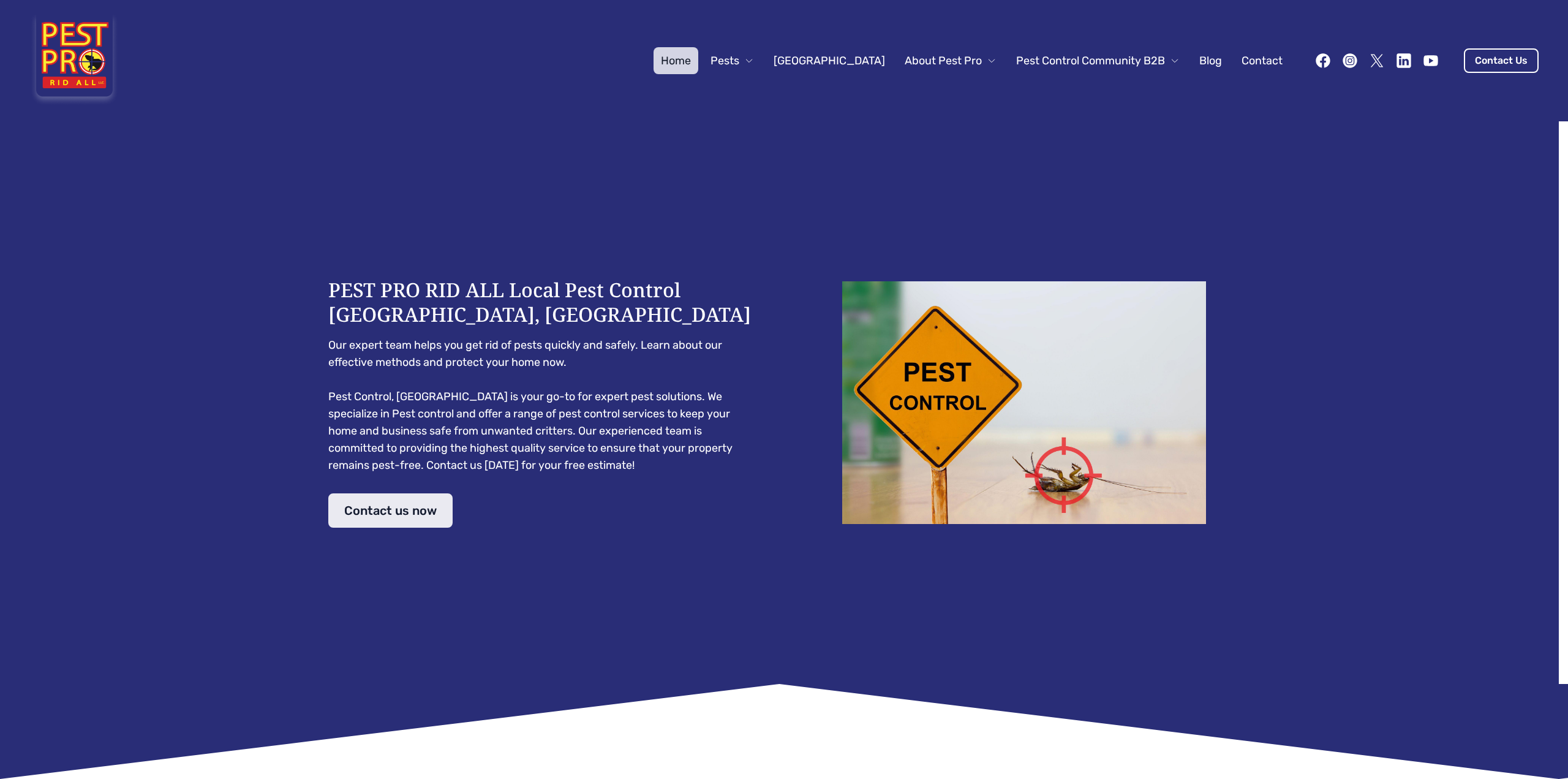
click at [425, 507] on link "Contact us now" at bounding box center [391, 510] width 125 height 34
click at [366, 506] on link "Contact us now" at bounding box center [391, 510] width 125 height 34
click at [1342, 65] on icon at bounding box center [1350, 60] width 17 height 17
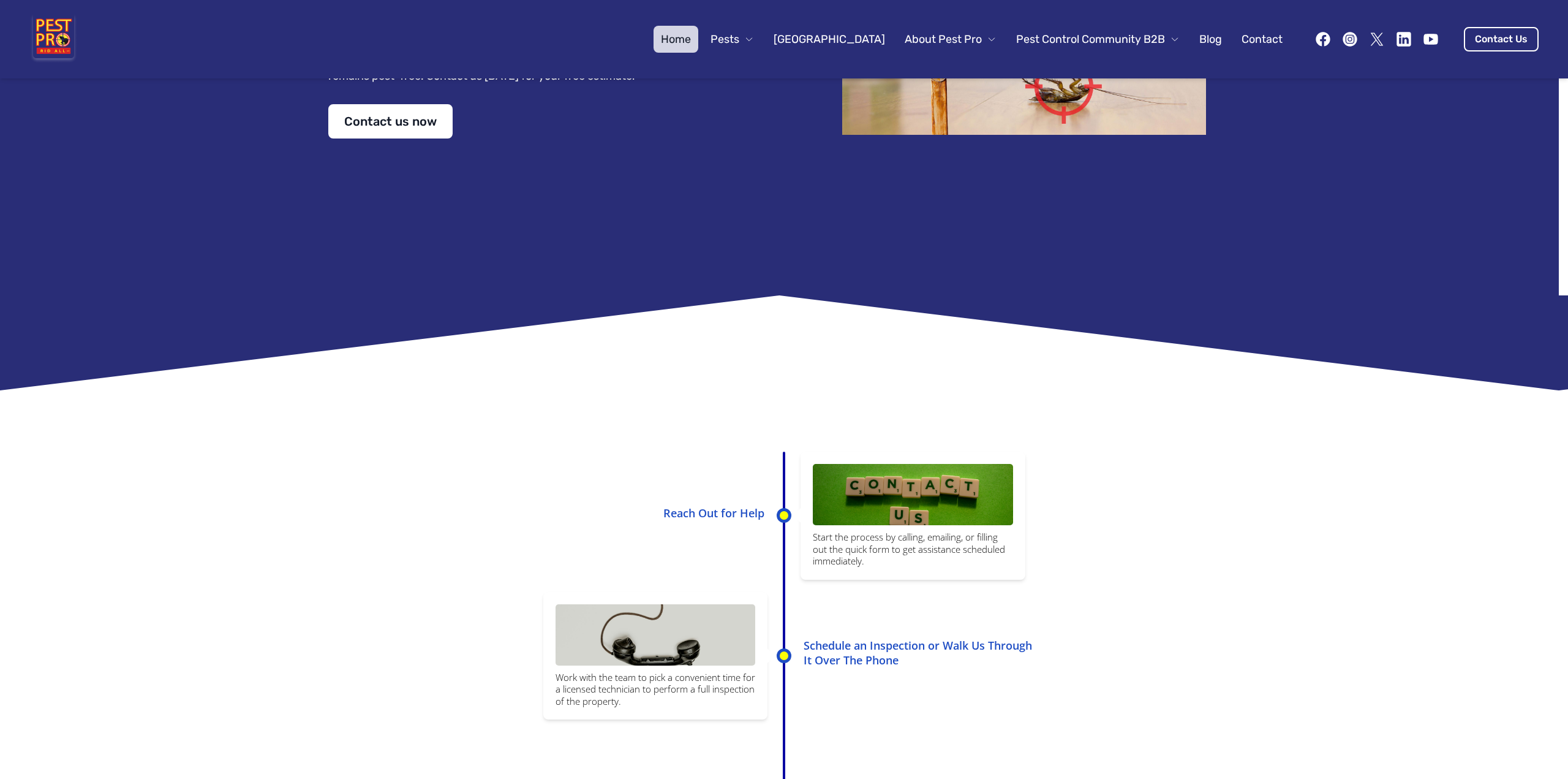
scroll to position [386, 0]
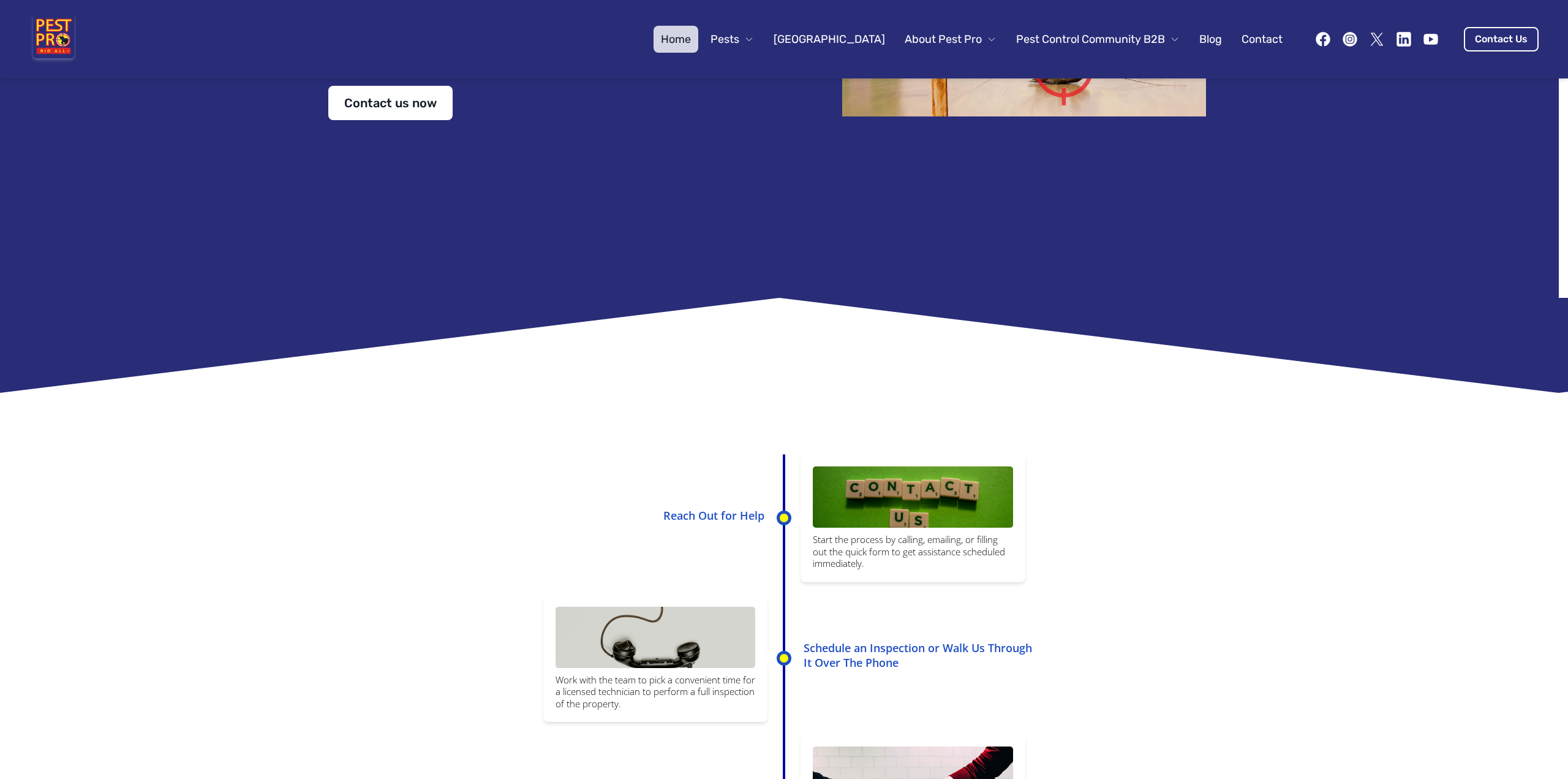
click at [1243, 36] on link "Contact" at bounding box center [1262, 39] width 56 height 27
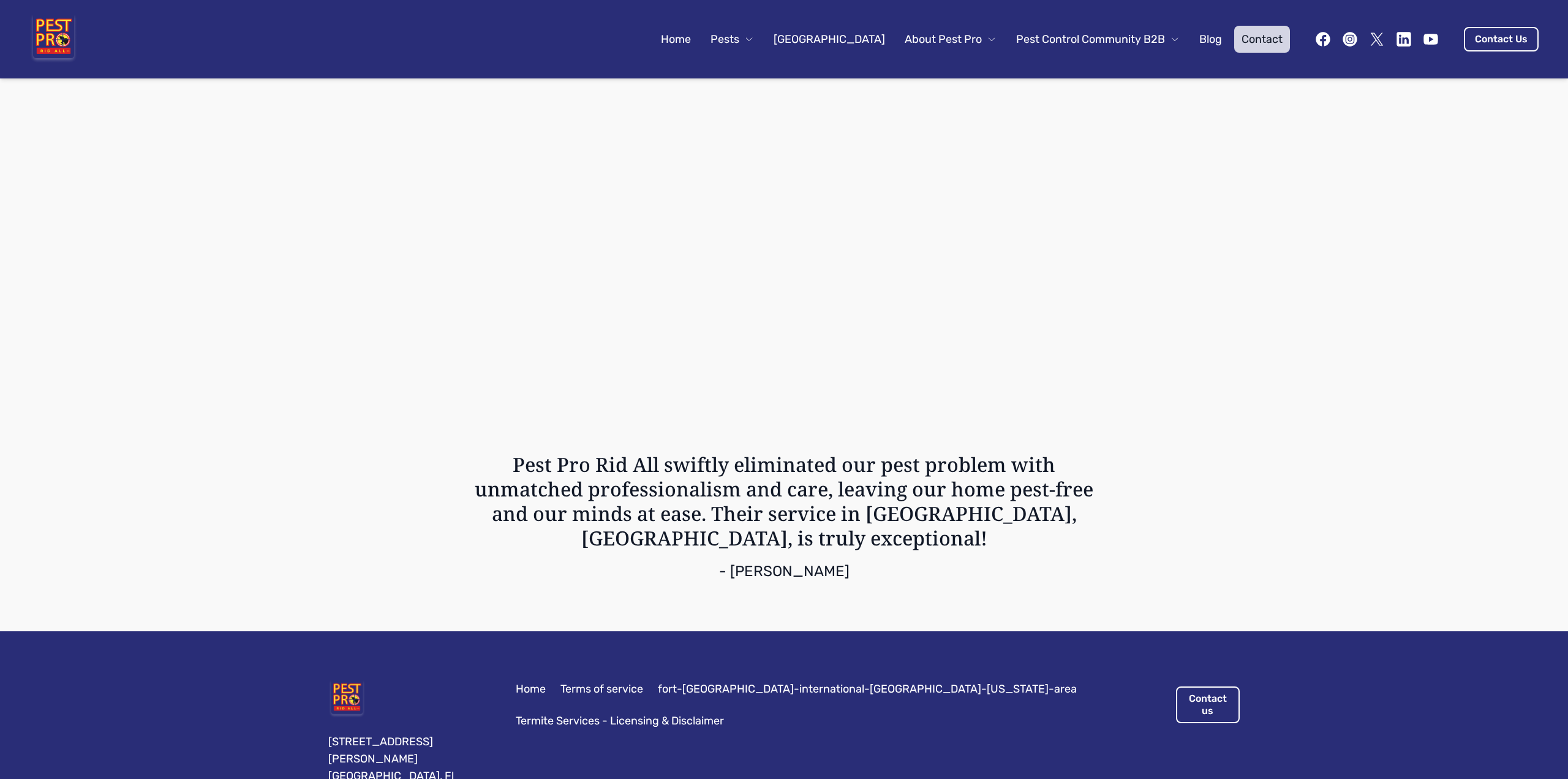
scroll to position [1181, 0]
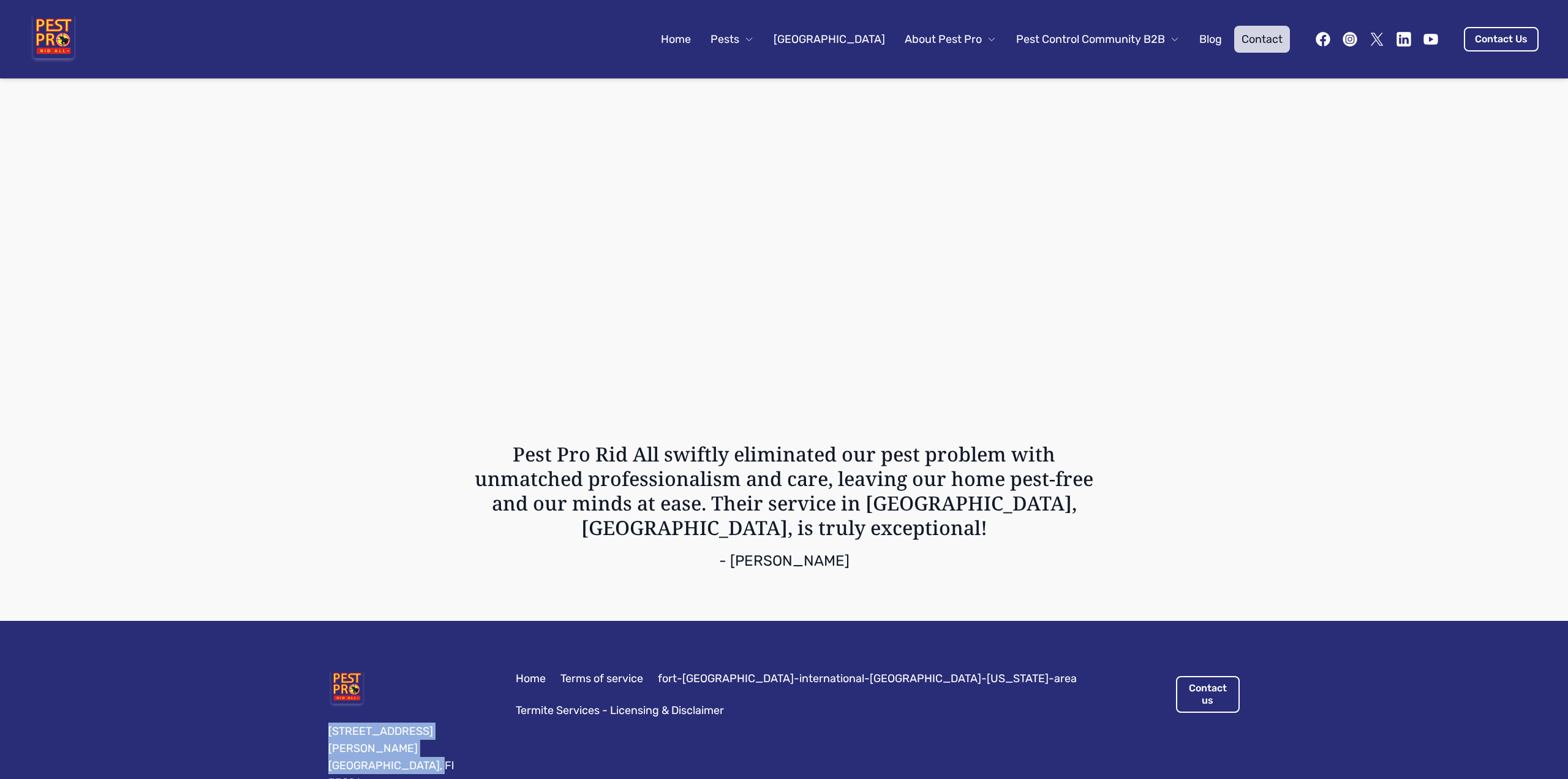
drag, startPoint x: 433, startPoint y: 706, endPoint x: 316, endPoint y: 688, distance: 118.4
click at [316, 688] on div "[STREET_ADDRESS][PERSON_NAME] Home Terms of service fort-[GEOGRAPHIC_DATA]-inte…" at bounding box center [784, 730] width 940 height 219
copy div "[STREET_ADDRESS][PERSON_NAME]"
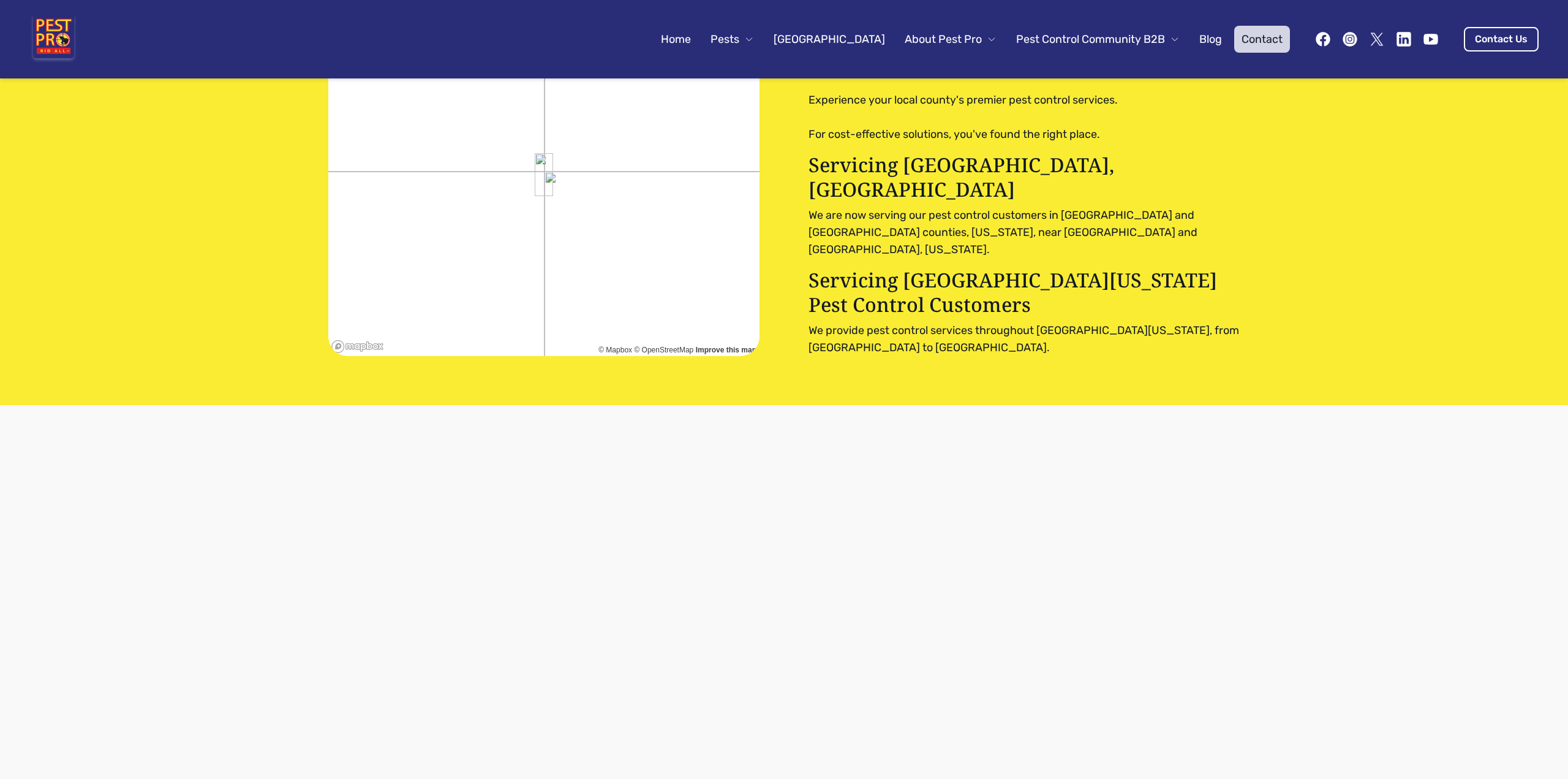
scroll to position [0, 0]
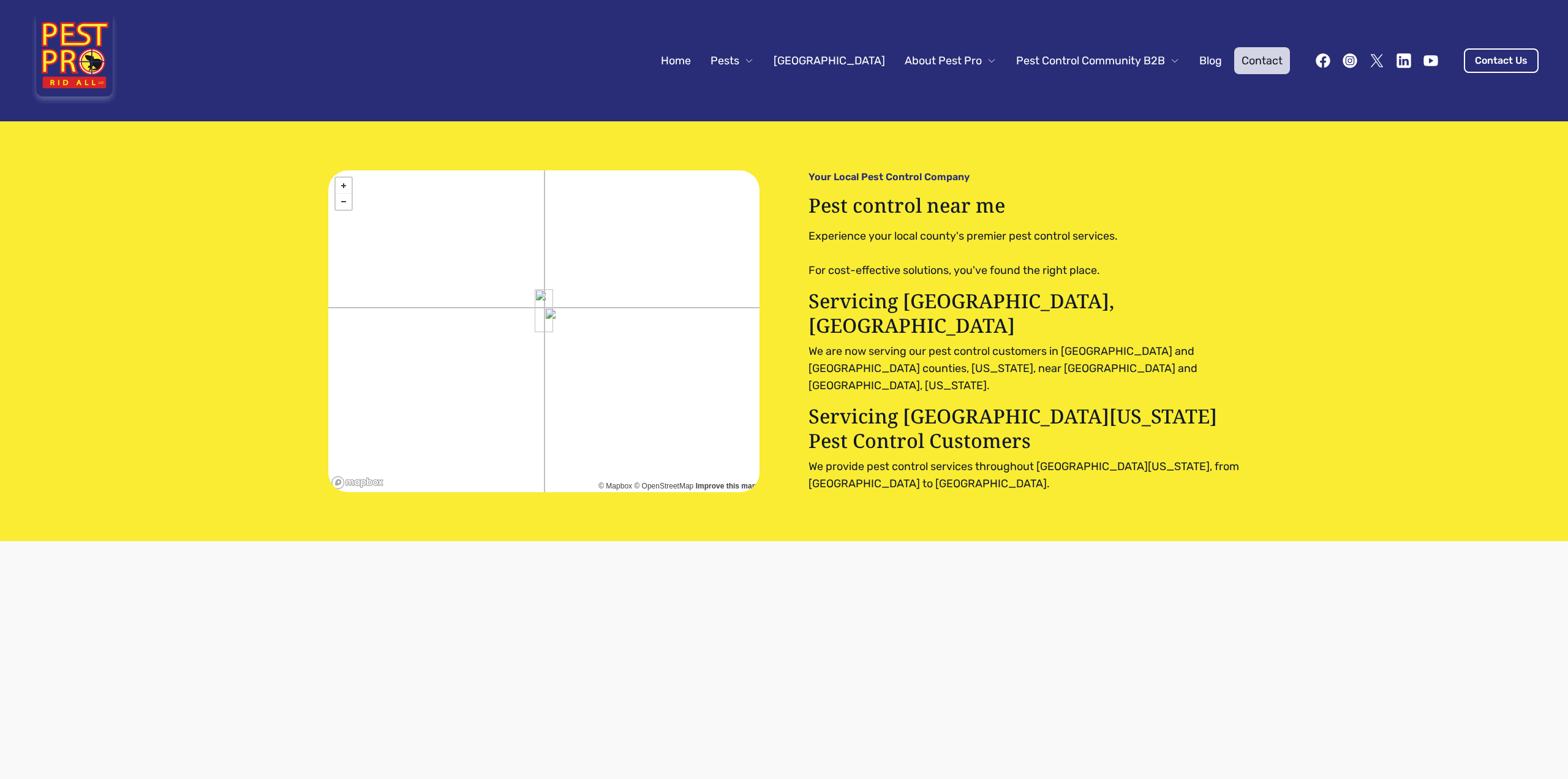
click at [1270, 61] on link "Contact" at bounding box center [1262, 60] width 56 height 27
click at [698, 57] on link "Home" at bounding box center [675, 60] width 44 height 27
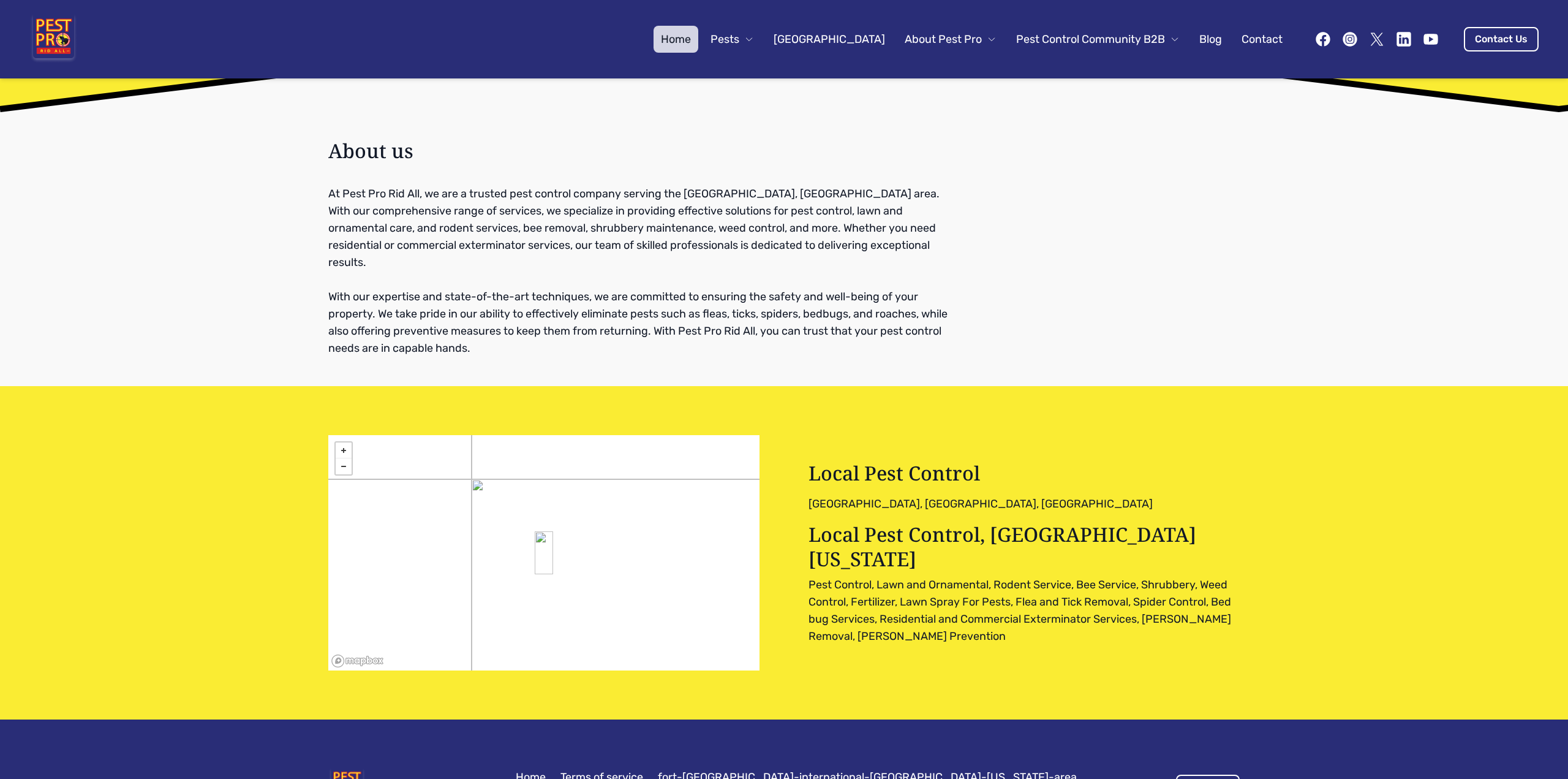
scroll to position [4121, 0]
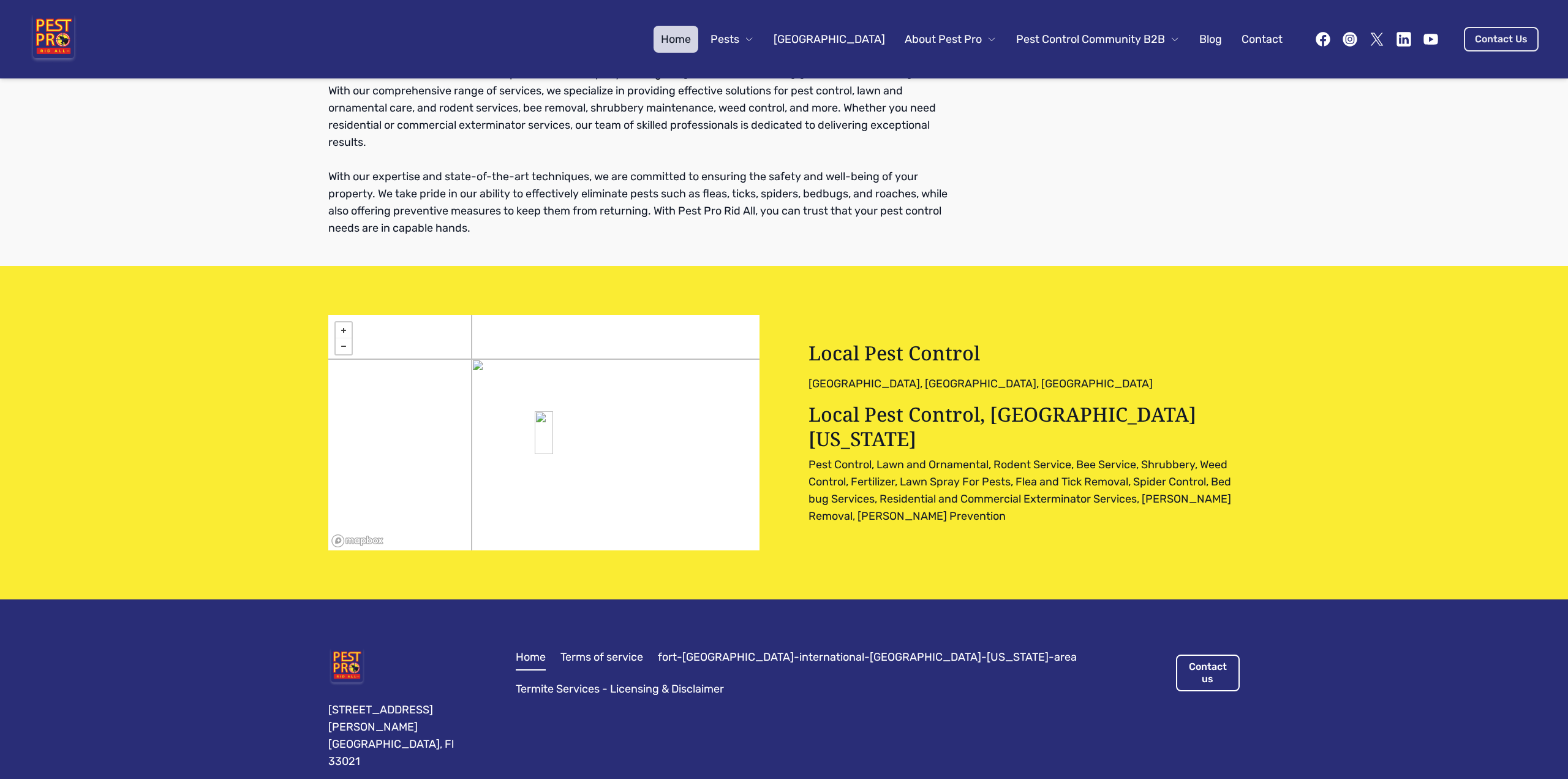
click at [1494, 34] on link "Contact Us" at bounding box center [1501, 39] width 74 height 24
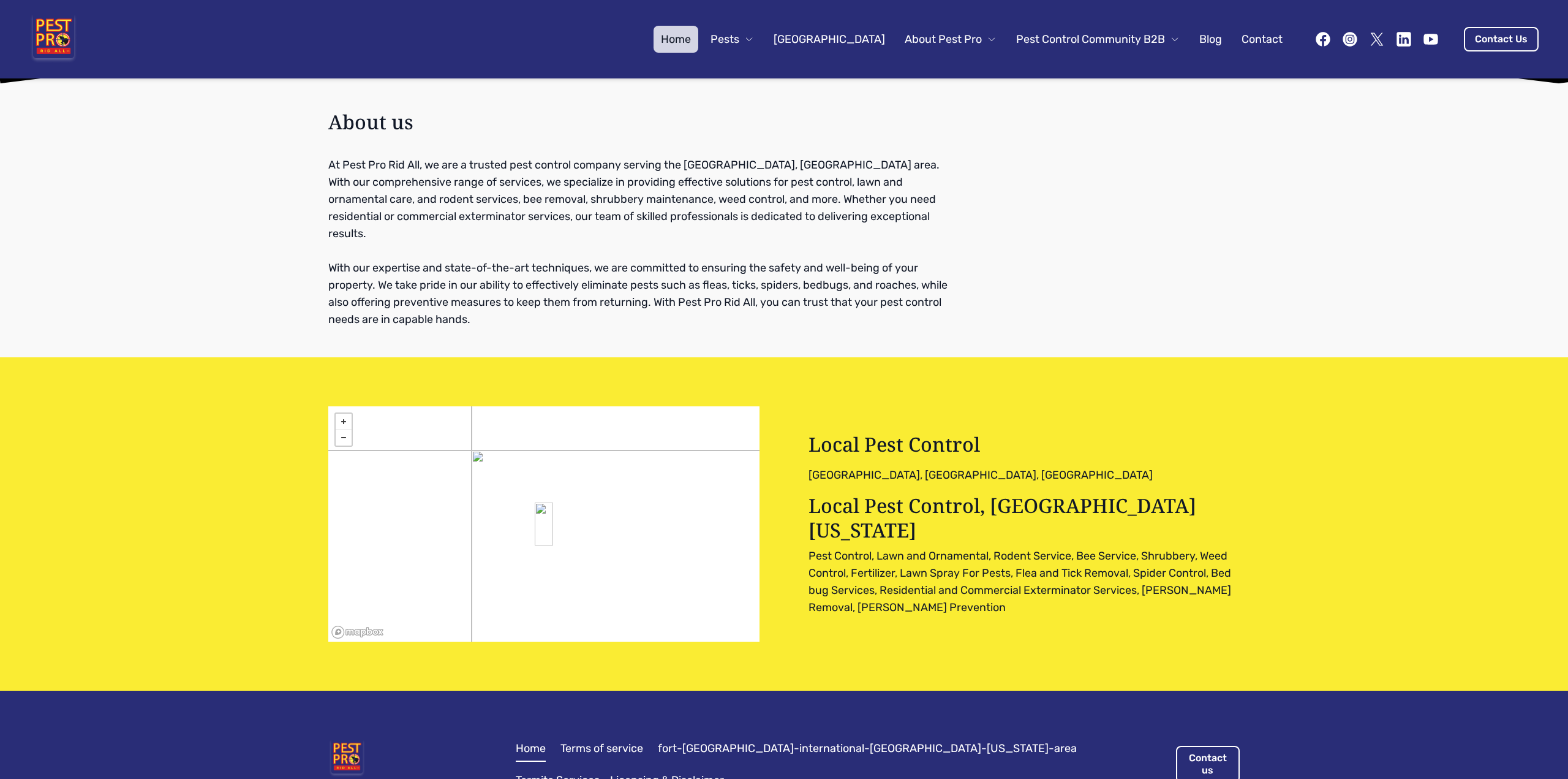
scroll to position [3876, 0]
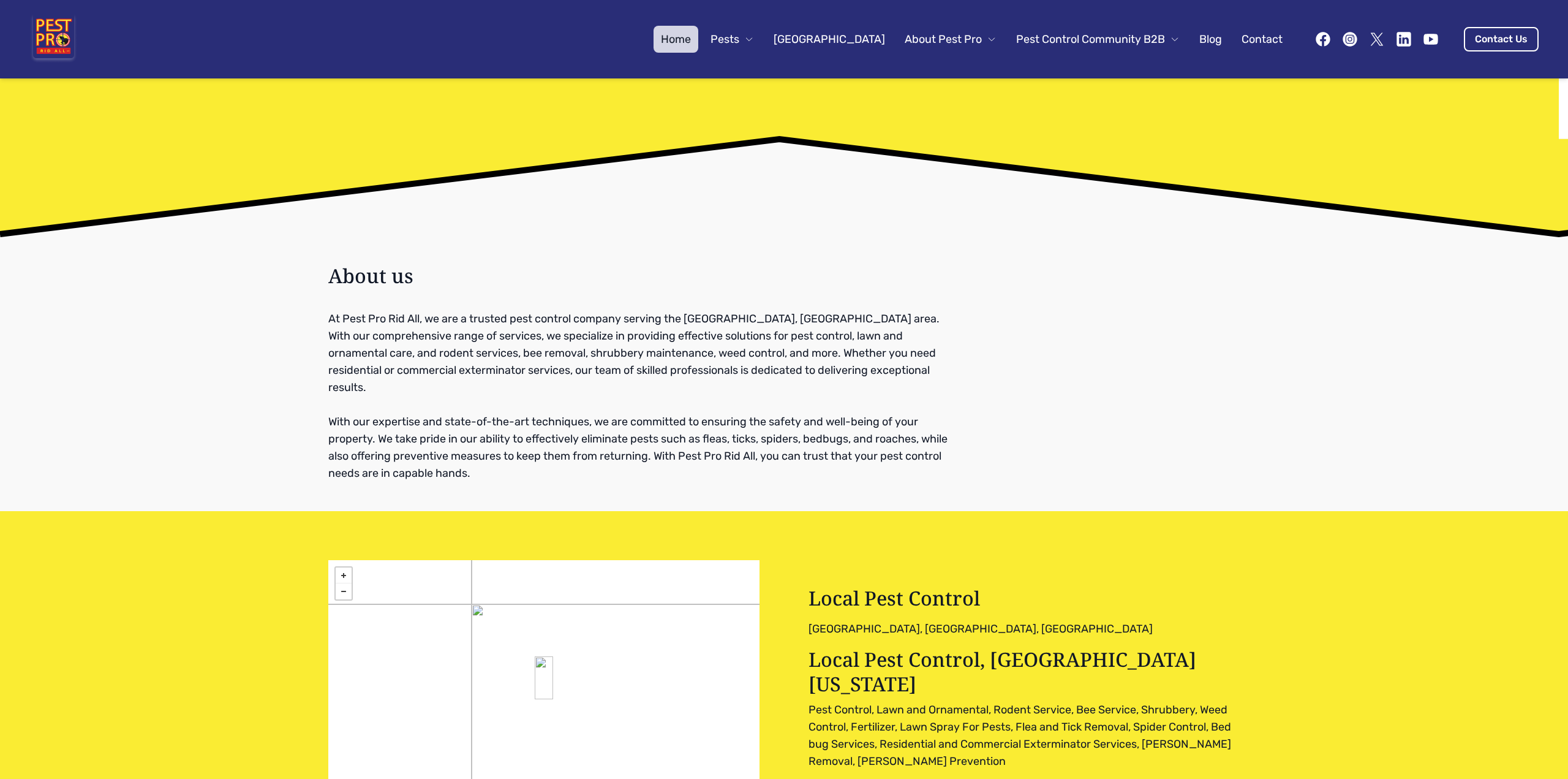
click at [1266, 28] on link "Contact" at bounding box center [1262, 39] width 56 height 27
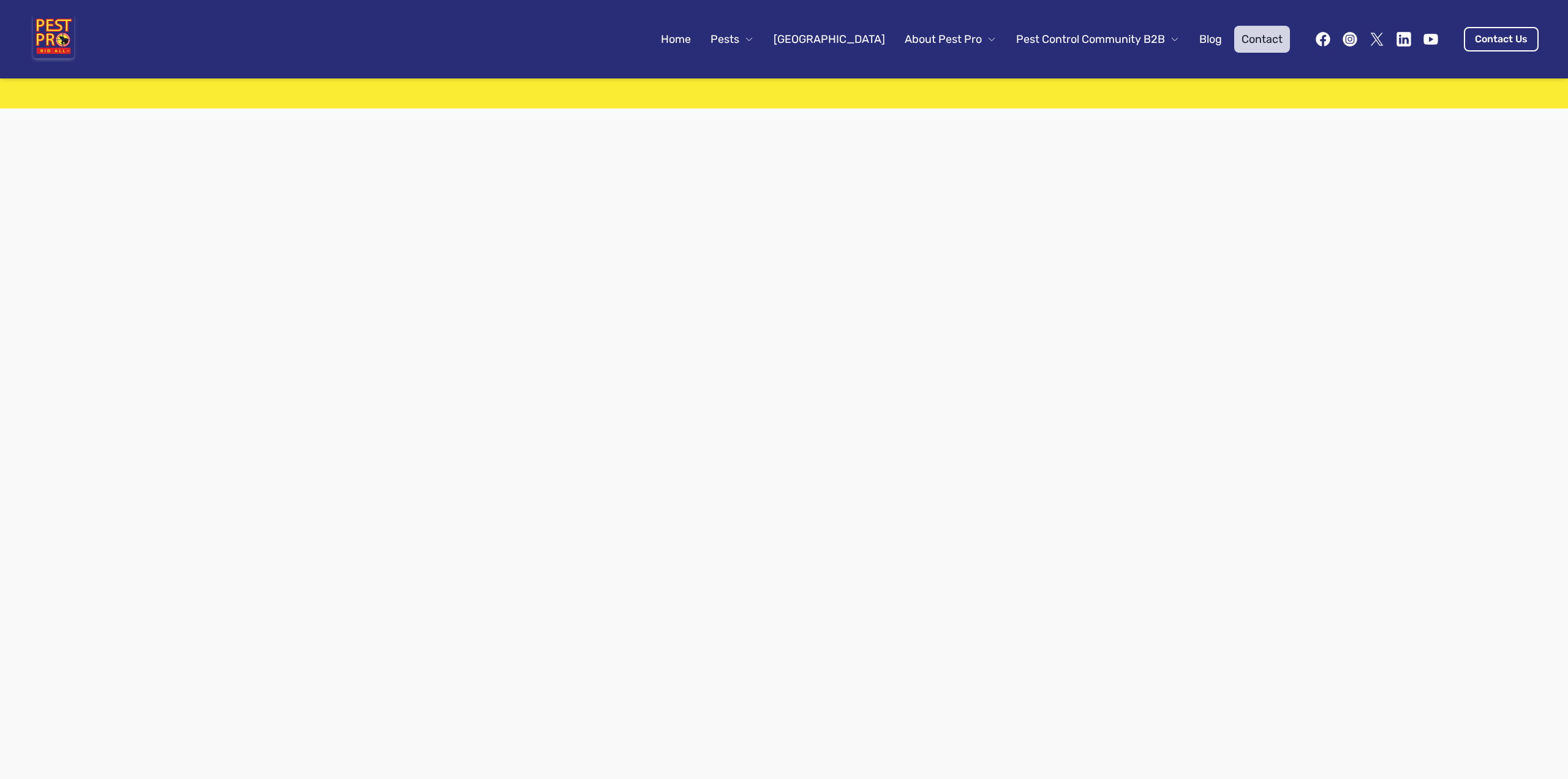
scroll to position [386, 0]
